Goal: Transaction & Acquisition: Purchase product/service

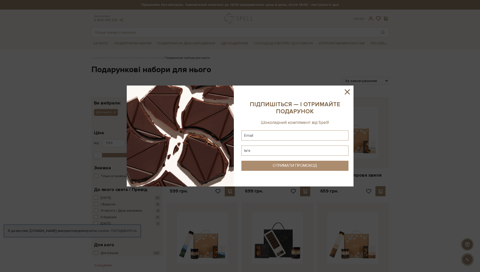
click at [347, 93] on icon at bounding box center [347, 92] width 9 height 9
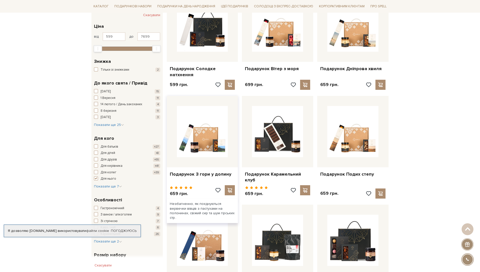
scroll to position [108, 0]
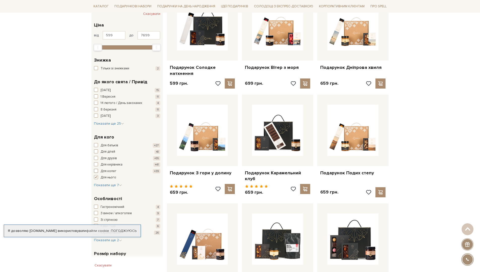
click at [96, 171] on span "button" at bounding box center [96, 171] width 4 height 4
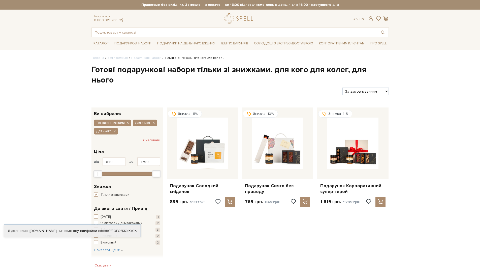
click at [97, 192] on span "button" at bounding box center [96, 194] width 4 height 4
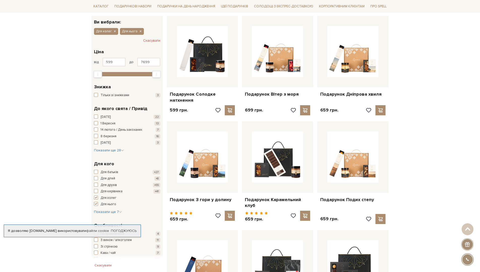
scroll to position [125, 0]
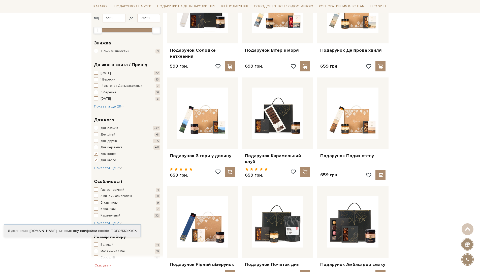
click at [96, 160] on span "button" at bounding box center [96, 160] width 4 height 4
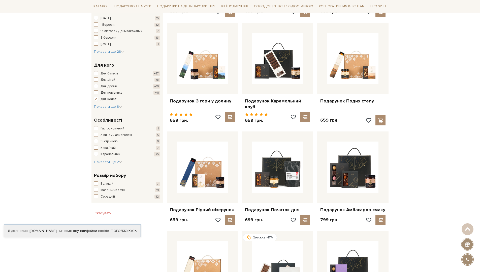
scroll to position [181, 0]
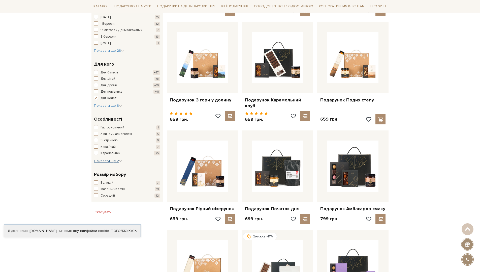
click at [110, 162] on span "Показати ще 2" at bounding box center [108, 161] width 28 height 4
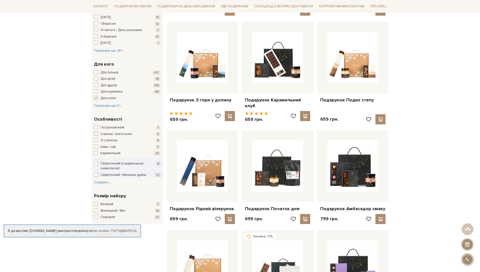
click at [96, 135] on span "button" at bounding box center [96, 134] width 4 height 4
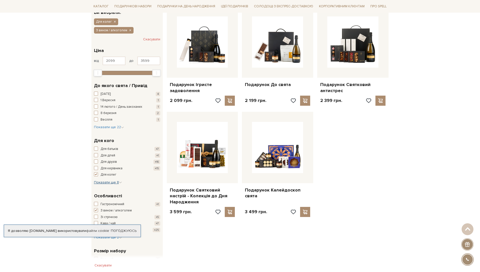
scroll to position [127, 0]
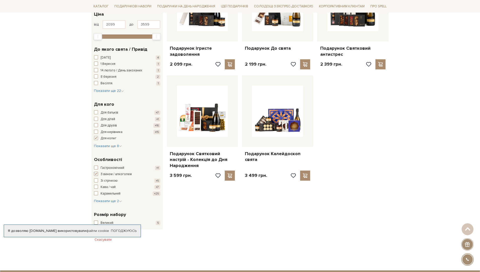
click at [95, 173] on span "button" at bounding box center [96, 174] width 4 height 4
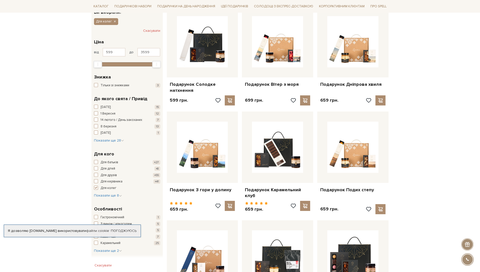
scroll to position [98, 0]
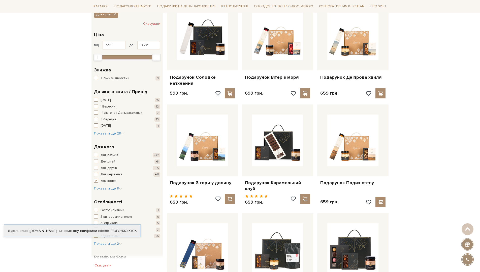
click at [96, 210] on span "button" at bounding box center [96, 210] width 4 height 4
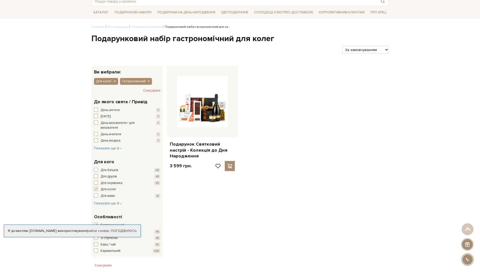
scroll to position [90, 0]
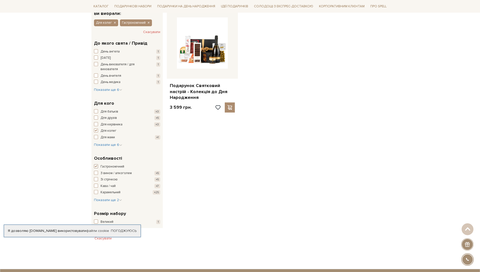
click at [97, 166] on span "button" at bounding box center [96, 166] width 4 height 4
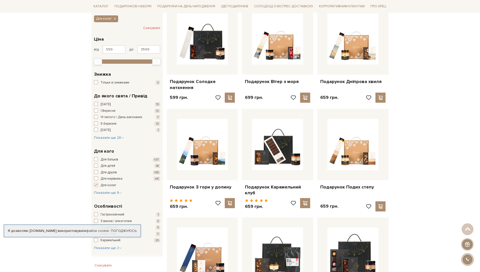
scroll to position [69, 0]
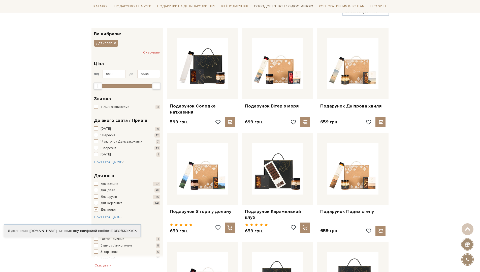
click at [280, 6] on link "Солодощі з експрес-доставкою" at bounding box center [283, 6] width 63 height 9
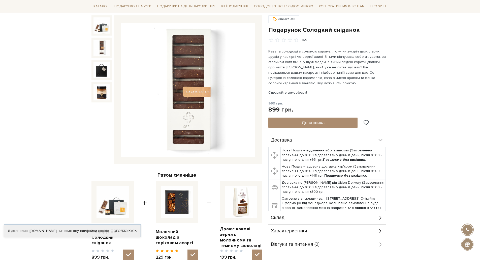
scroll to position [175, 0]
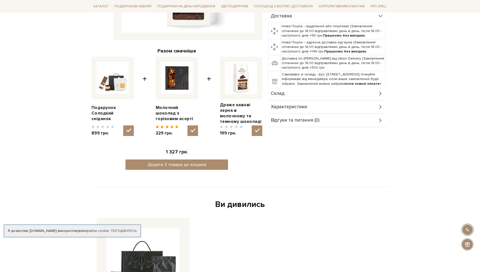
click at [383, 108] on icon at bounding box center [381, 107] width 6 height 6
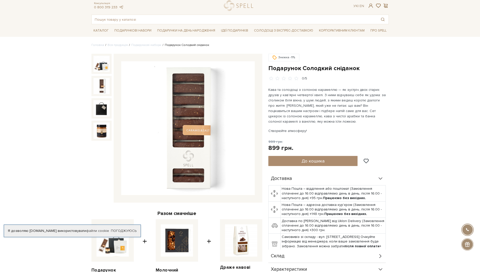
scroll to position [0, 0]
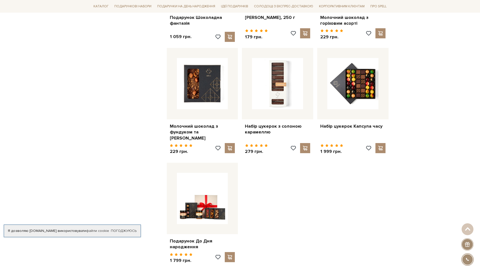
scroll to position [497, 0]
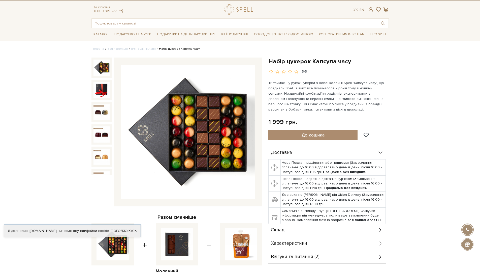
scroll to position [4, 0]
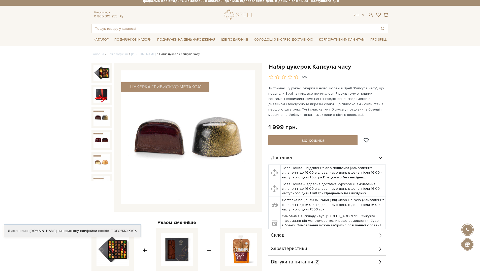
click at [103, 116] on img at bounding box center [102, 117] width 16 height 16
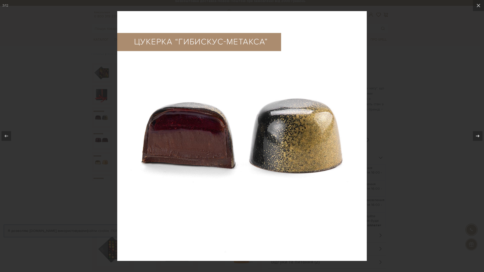
click at [478, 137] on icon at bounding box center [478, 136] width 6 height 6
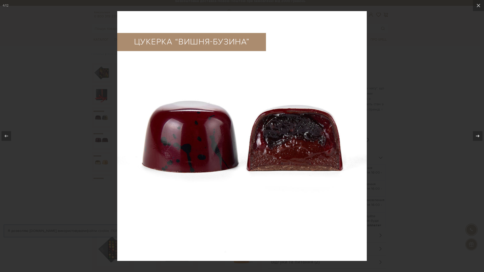
click at [478, 137] on icon at bounding box center [478, 136] width 6 height 6
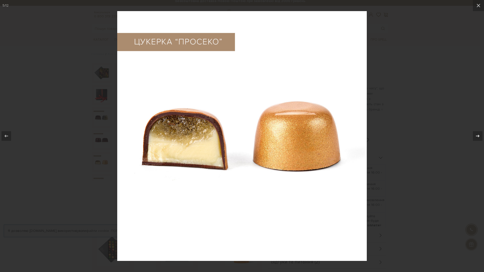
click at [478, 137] on icon at bounding box center [478, 136] width 6 height 6
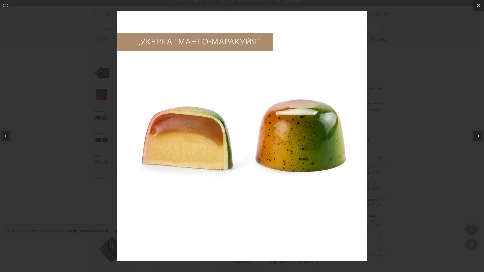
click at [478, 137] on icon at bounding box center [478, 136] width 6 height 6
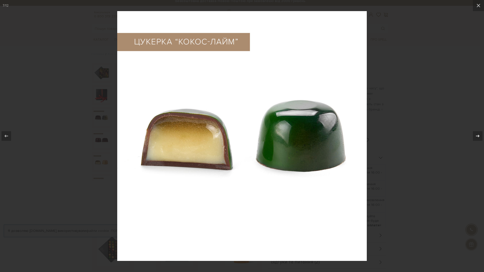
click at [478, 137] on icon at bounding box center [478, 136] width 6 height 6
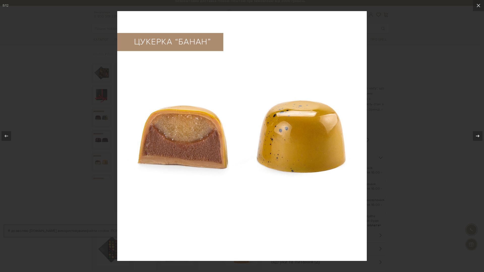
click at [478, 137] on icon at bounding box center [478, 136] width 6 height 6
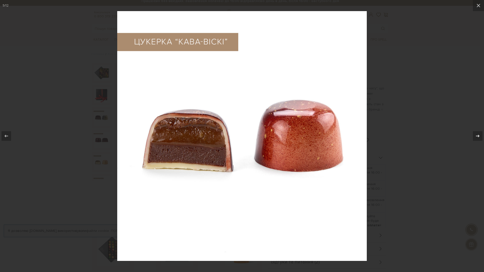
click at [478, 137] on icon at bounding box center [478, 136] width 6 height 6
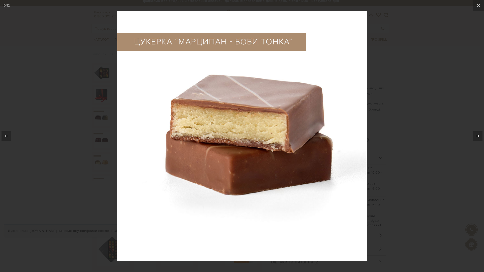
click at [478, 137] on icon at bounding box center [478, 136] width 6 height 6
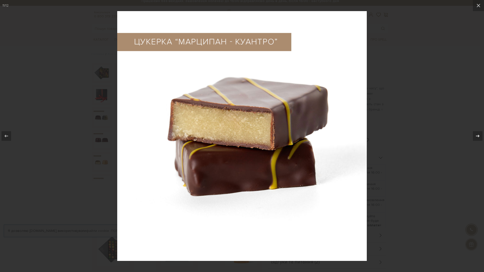
click at [478, 137] on icon at bounding box center [478, 136] width 6 height 6
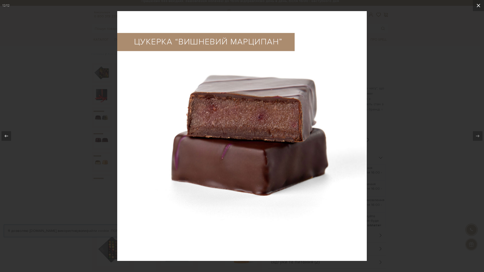
click at [476, 8] on icon at bounding box center [479, 6] width 6 height 6
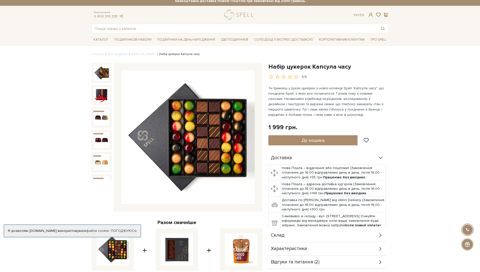
click at [98, 76] on img at bounding box center [102, 73] width 16 height 16
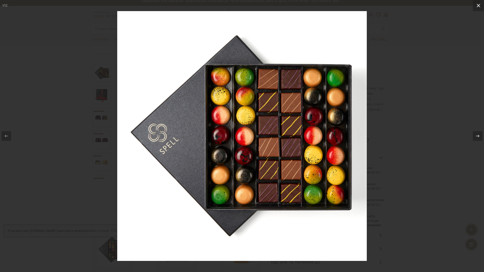
click at [479, 6] on icon at bounding box center [479, 6] width 4 height 4
